Goal: Entertainment & Leisure: Consume media (video, audio)

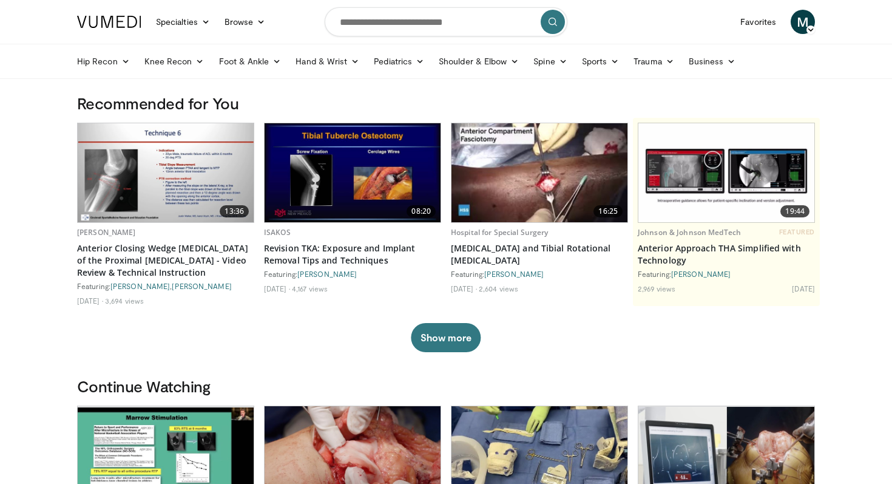
click at [527, 183] on img at bounding box center [539, 172] width 176 height 99
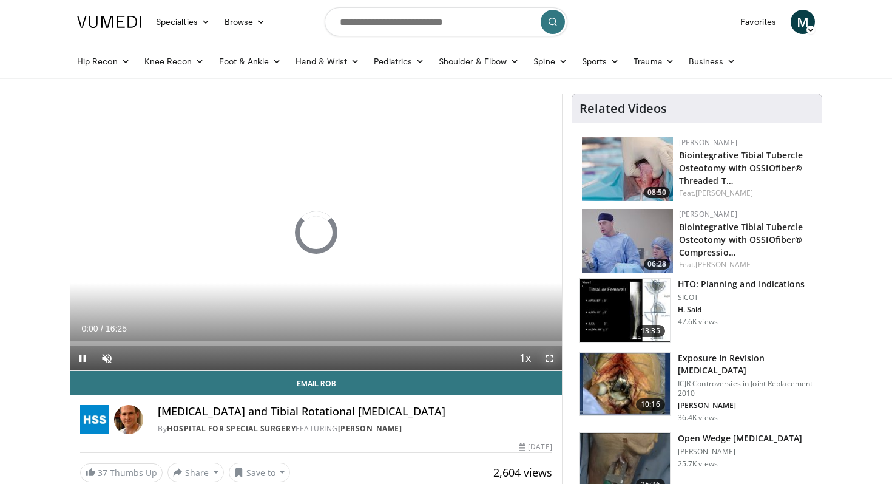
click at [547, 357] on span "Video Player" at bounding box center [550, 358] width 24 height 24
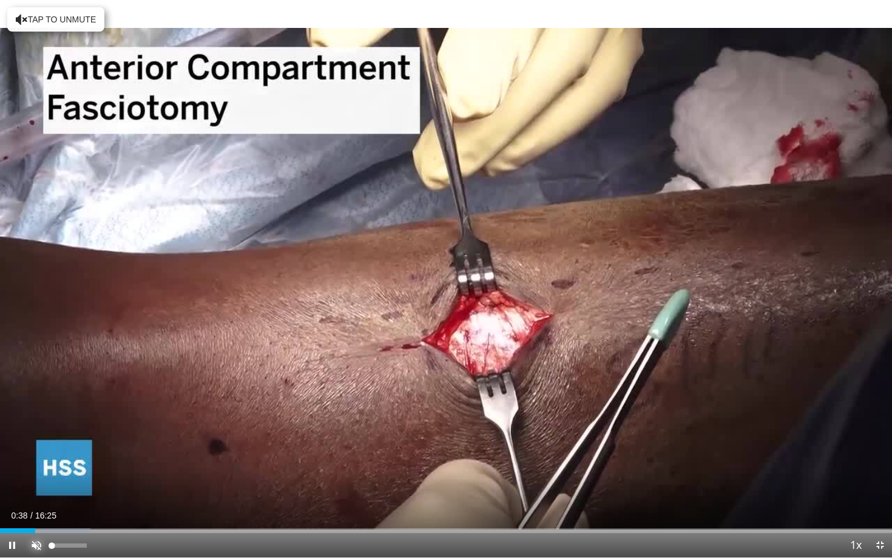
click at [39, 483] on span "Video Player" at bounding box center [36, 545] width 24 height 24
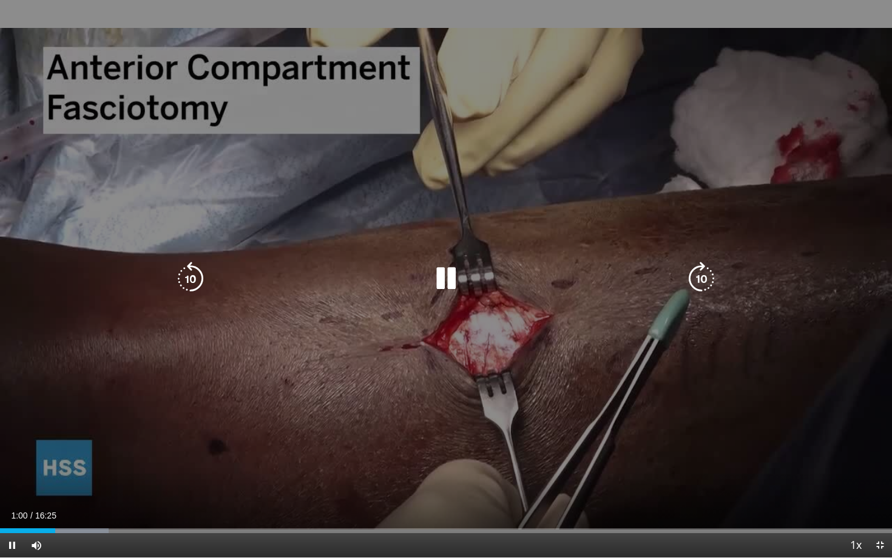
click at [433, 287] on icon "Video Player" at bounding box center [446, 279] width 34 height 34
click at [446, 278] on icon "Video Player" at bounding box center [446, 279] width 34 height 34
click at [448, 291] on icon "Video Player" at bounding box center [446, 279] width 34 height 34
click at [447, 279] on icon "Video Player" at bounding box center [446, 279] width 34 height 34
click at [447, 278] on icon "Video Player" at bounding box center [446, 279] width 34 height 34
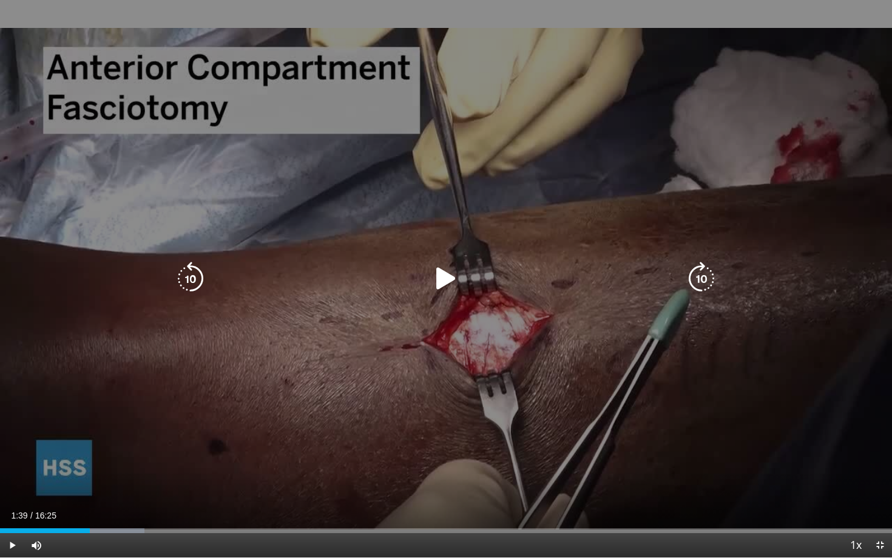
click at [442, 282] on icon "Video Player" at bounding box center [446, 279] width 34 height 34
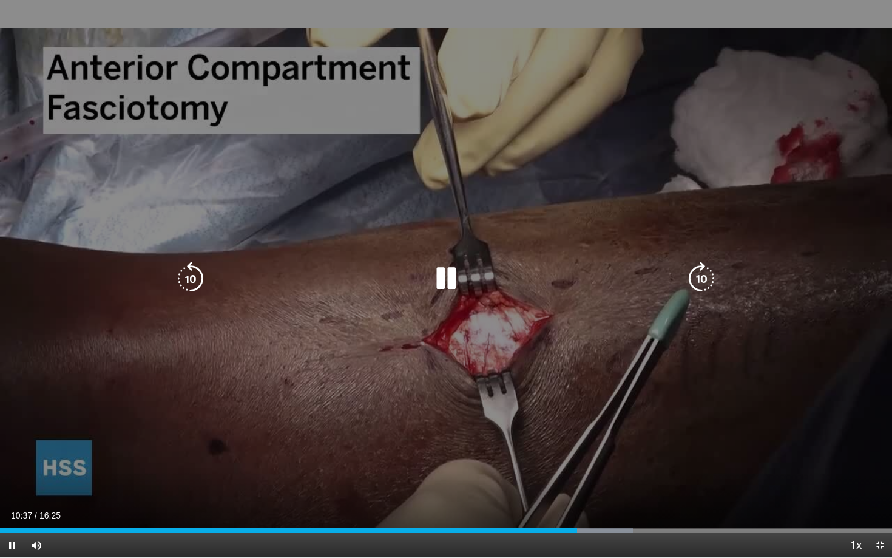
click at [447, 275] on icon "Video Player" at bounding box center [446, 279] width 34 height 34
click at [440, 277] on icon "Video Player" at bounding box center [446, 279] width 34 height 34
click at [450, 280] on icon "Video Player" at bounding box center [446, 279] width 34 height 34
click at [437, 280] on icon "Video Player" at bounding box center [446, 279] width 34 height 34
click at [441, 279] on icon "Video Player" at bounding box center [446, 279] width 34 height 34
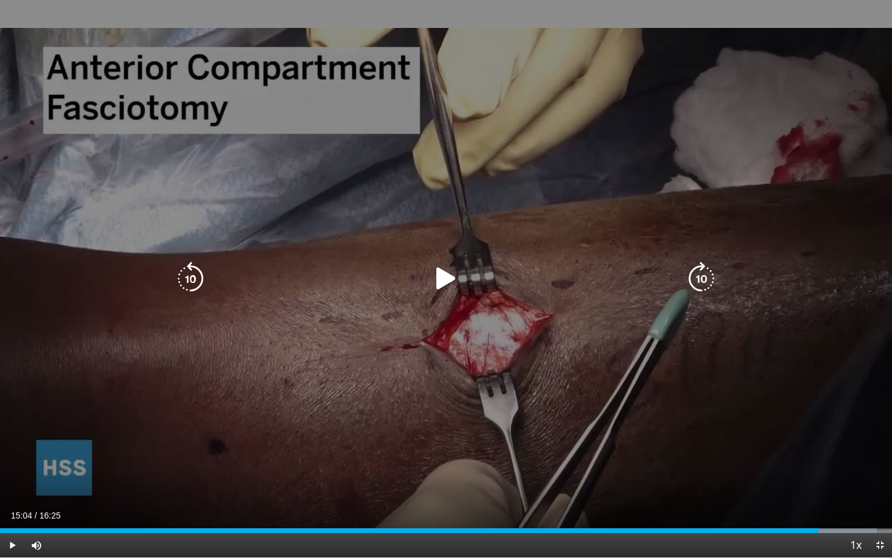
click at [451, 278] on icon "Video Player" at bounding box center [446, 279] width 34 height 34
click at [446, 280] on icon "Video Player" at bounding box center [446, 279] width 34 height 34
click at [445, 281] on icon "Video Player" at bounding box center [446, 279] width 34 height 34
